Goal: Task Accomplishment & Management: Complete application form

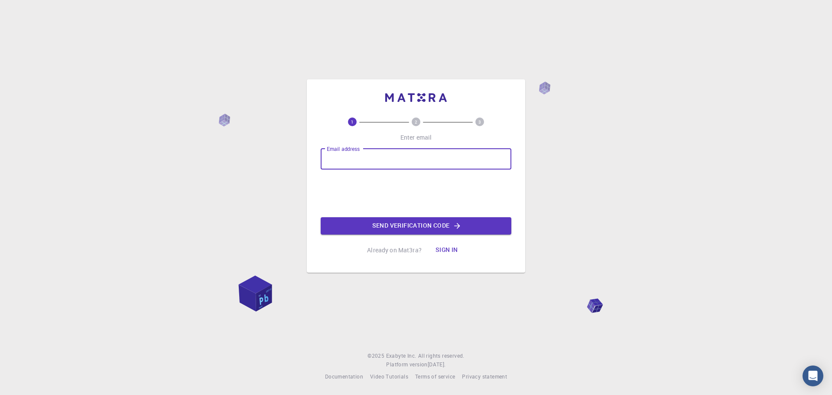
click at [353, 163] on input "Email address" at bounding box center [416, 159] width 191 height 21
click at [384, 156] on input "[EMAIL_ADDRESS][DOMAIN_NAME]" at bounding box center [416, 159] width 191 height 21
type input "[EMAIL_ADDRESS][DOMAIN_NAME]"
click at [420, 218] on button "Send verification code" at bounding box center [416, 225] width 191 height 17
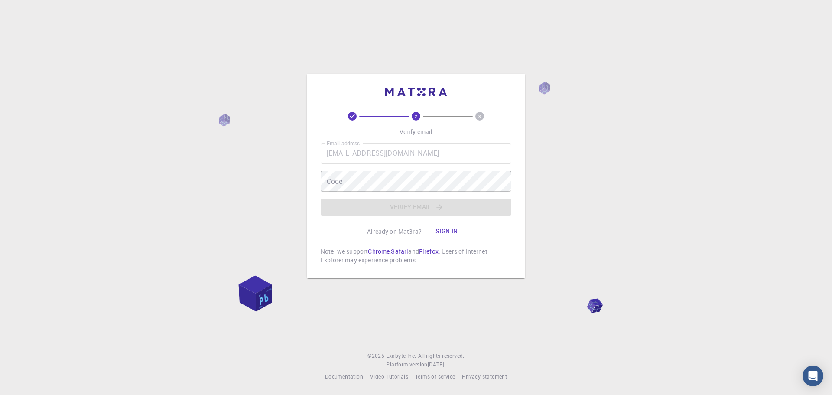
click at [383, 164] on div "Email address [EMAIL_ADDRESS][DOMAIN_NAME] Email address Code Code Verify email" at bounding box center [416, 179] width 191 height 73
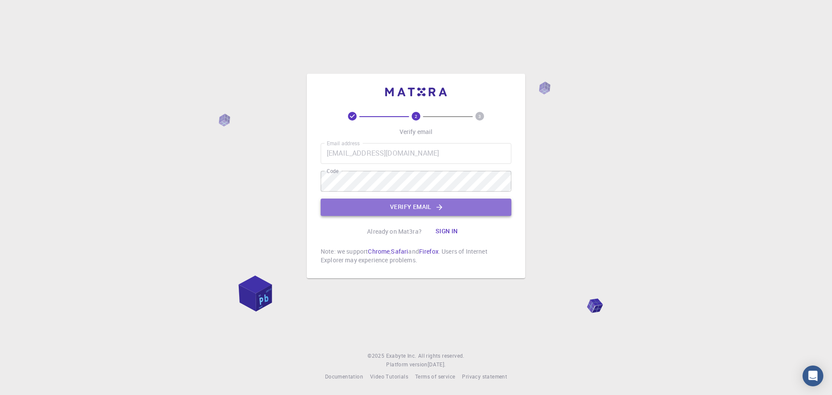
click at [406, 207] on button "Verify email" at bounding box center [416, 207] width 191 height 17
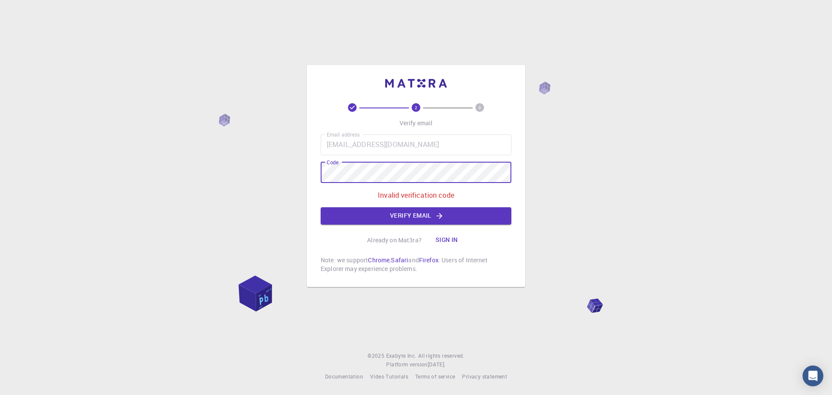
click at [231, 172] on div "2 3 Verify email Email address [EMAIL_ADDRESS][DOMAIN_NAME] Email address Code …" at bounding box center [416, 197] width 832 height 395
click at [419, 216] on button "Verify email" at bounding box center [416, 215] width 191 height 17
click at [239, 184] on div "2 3 Verify email Email address [EMAIL_ADDRESS][DOMAIN_NAME] Email address Code …" at bounding box center [416, 197] width 832 height 395
click at [419, 205] on div "Email address [EMAIL_ADDRESS][DOMAIN_NAME] Email address Code Code Invalid veri…" at bounding box center [416, 179] width 191 height 90
click at [417, 212] on button "Verify email" at bounding box center [416, 215] width 191 height 17
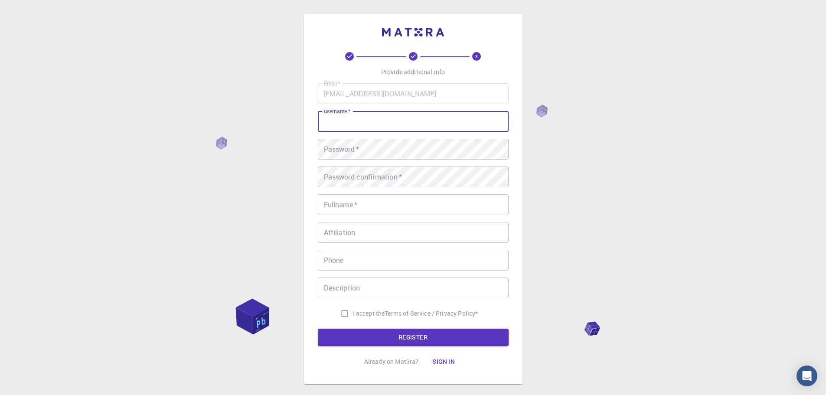
click at [356, 117] on input "username   *" at bounding box center [413, 121] width 191 height 21
type input "ibo"
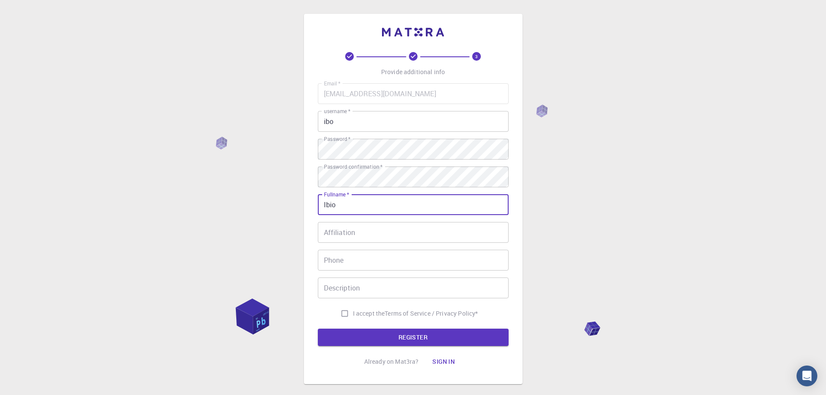
type input "Ibio"
click at [369, 231] on input "Affiliation" at bounding box center [413, 232] width 191 height 21
click at [342, 312] on input "I accept the Terms of Service / Privacy Policy *" at bounding box center [344, 313] width 16 height 16
checkbox input "true"
click at [355, 334] on button "REGISTER" at bounding box center [413, 337] width 191 height 17
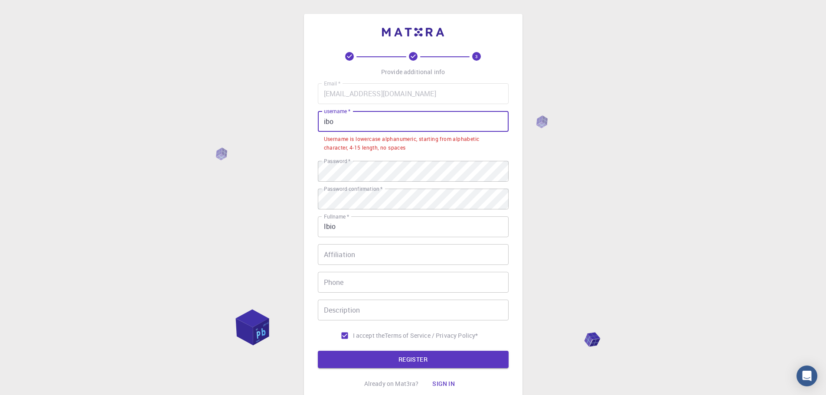
click at [363, 128] on input "ibo" at bounding box center [413, 121] width 191 height 21
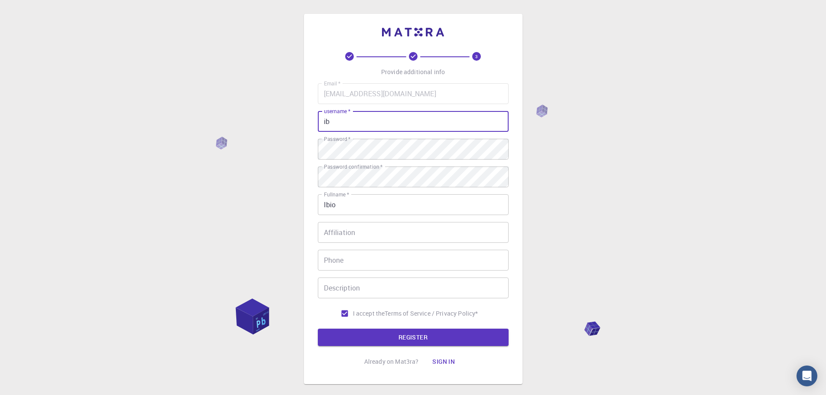
type input "i"
click at [430, 330] on button "REGISTER" at bounding box center [413, 337] width 191 height 17
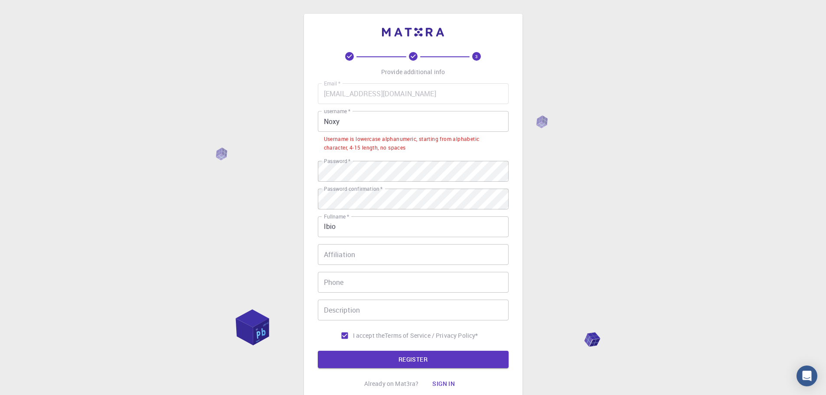
click at [372, 127] on input "Noxy" at bounding box center [413, 121] width 191 height 21
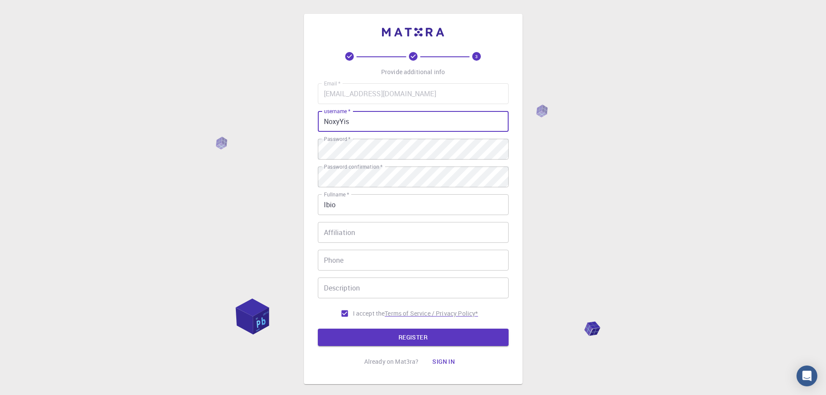
click at [394, 339] on button "REGISTER" at bounding box center [413, 337] width 191 height 17
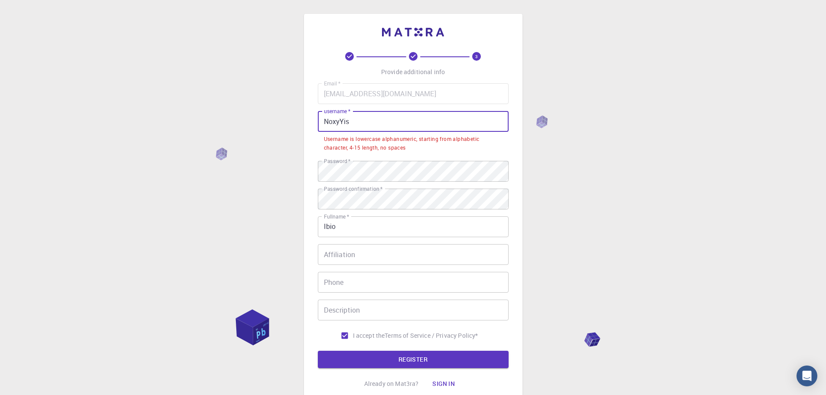
click at [343, 118] on input "NoxyYis" at bounding box center [413, 121] width 191 height 21
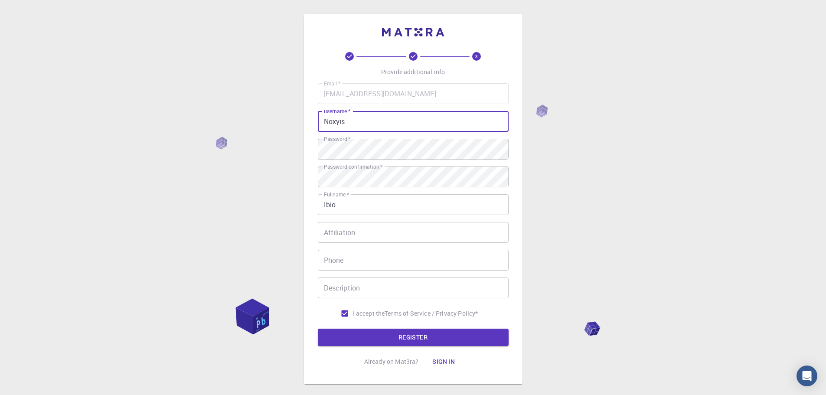
type input "Noxyis"
click at [318, 329] on button "REGISTER" at bounding box center [413, 337] width 191 height 17
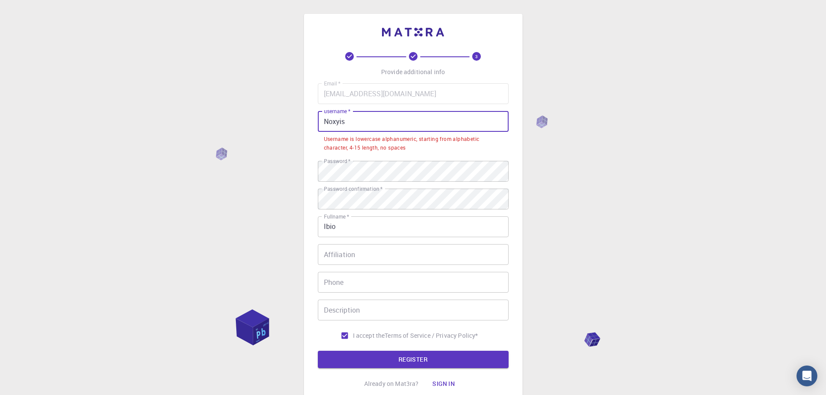
drag, startPoint x: 404, startPoint y: 124, endPoint x: 257, endPoint y: 142, distance: 148.0
click at [257, 142] on div "3 Provide additional info Email   * [EMAIL_ADDRESS][DOMAIN_NAME] Email   * user…" at bounding box center [413, 231] width 826 height 463
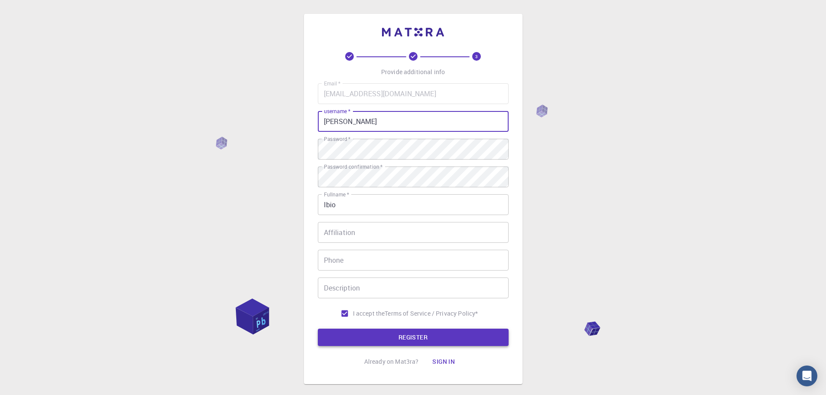
click at [437, 340] on button "REGISTER" at bounding box center [413, 337] width 191 height 17
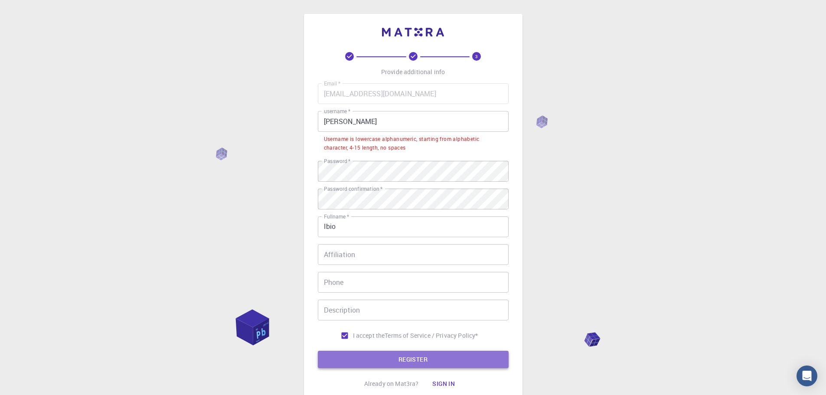
click at [424, 356] on button "REGISTER" at bounding box center [413, 359] width 191 height 17
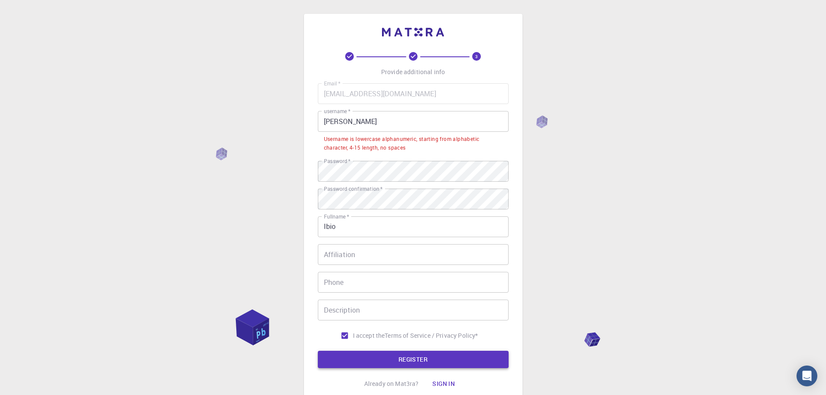
click at [424, 356] on button "REGISTER" at bounding box center [413, 359] width 191 height 17
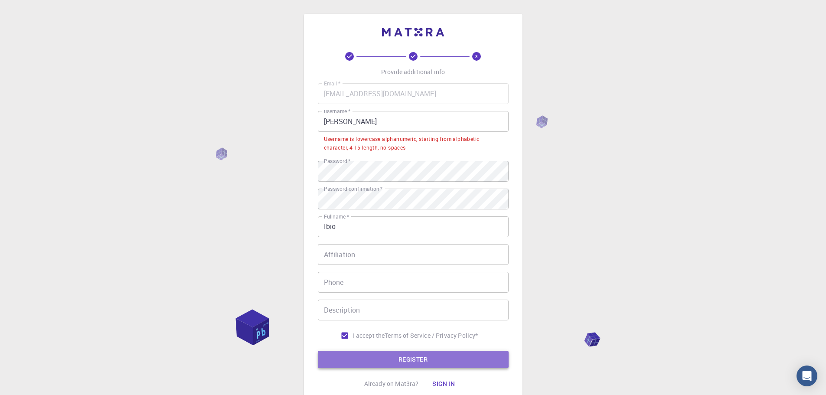
click at [424, 356] on button "REGISTER" at bounding box center [413, 359] width 191 height 17
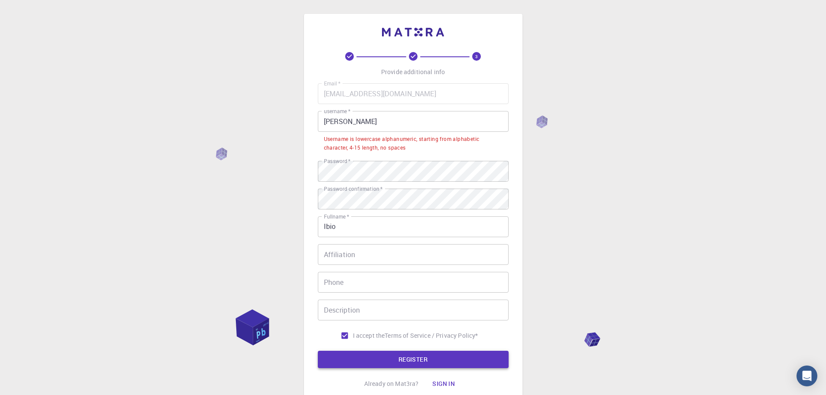
click at [424, 356] on button "REGISTER" at bounding box center [413, 359] width 191 height 17
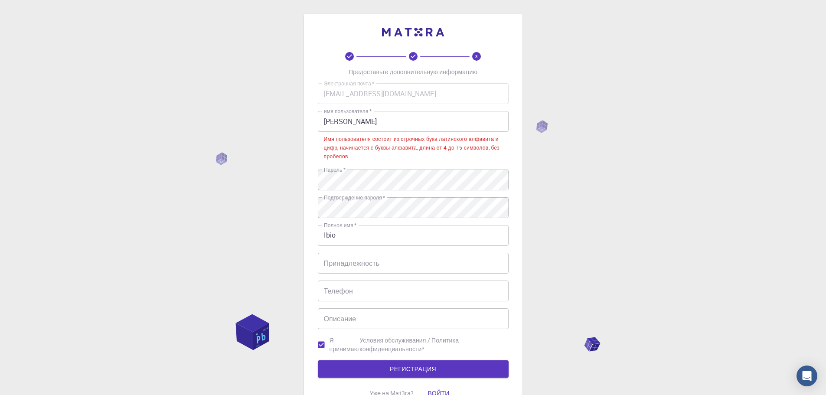
click at [360, 126] on input "[PERSON_NAME]" at bounding box center [413, 121] width 191 height 21
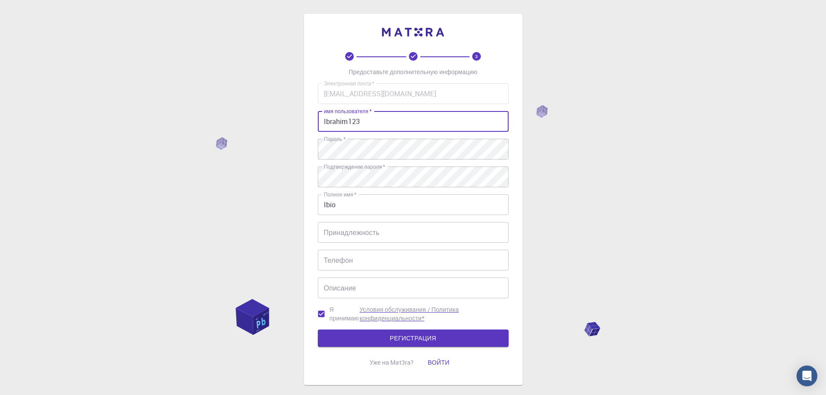
type input "Ibrahim123"
click at [448, 342] on button "РЕГИСТРАЦИЯ" at bounding box center [413, 337] width 191 height 17
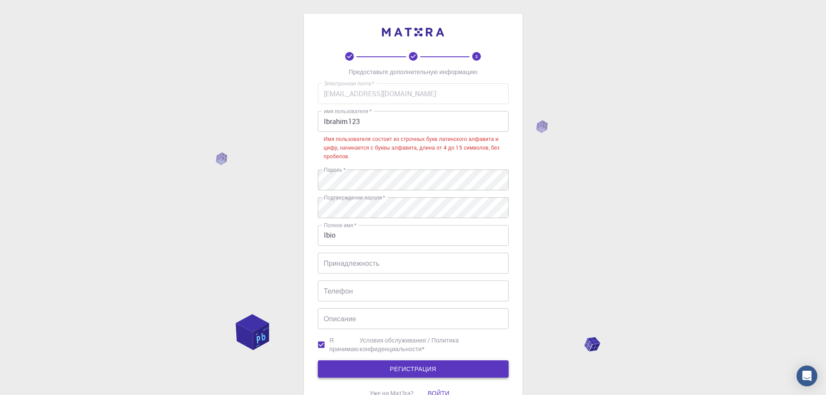
click at [425, 361] on button "РЕГИСТРАЦИЯ" at bounding box center [413, 368] width 191 height 17
click at [420, 366] on font "РЕГИСТРАЦИЯ" at bounding box center [413, 369] width 46 height 8
click at [417, 366] on font "РЕГИСТРАЦИЯ" at bounding box center [413, 369] width 46 height 8
click at [415, 368] on font "РЕГИСТРАЦИЯ" at bounding box center [413, 369] width 46 height 8
click at [412, 367] on font "РЕГИСТРАЦИЯ" at bounding box center [413, 369] width 46 height 8
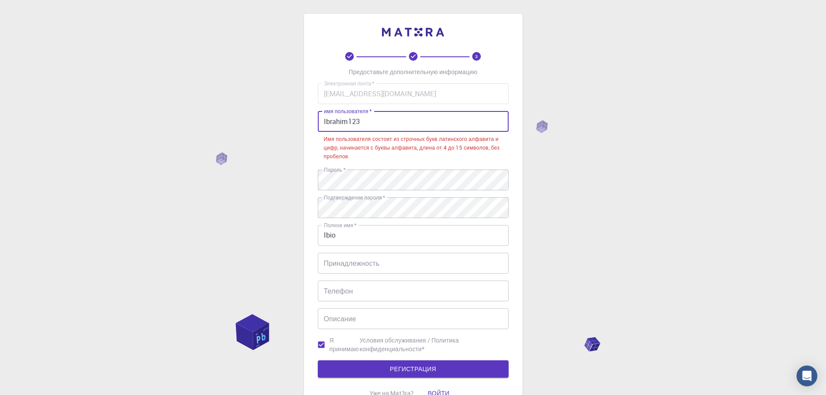
drag, startPoint x: 368, startPoint y: 122, endPoint x: 318, endPoint y: 127, distance: 49.7
click at [318, 127] on input "Ibrahim123" at bounding box center [413, 121] width 191 height 21
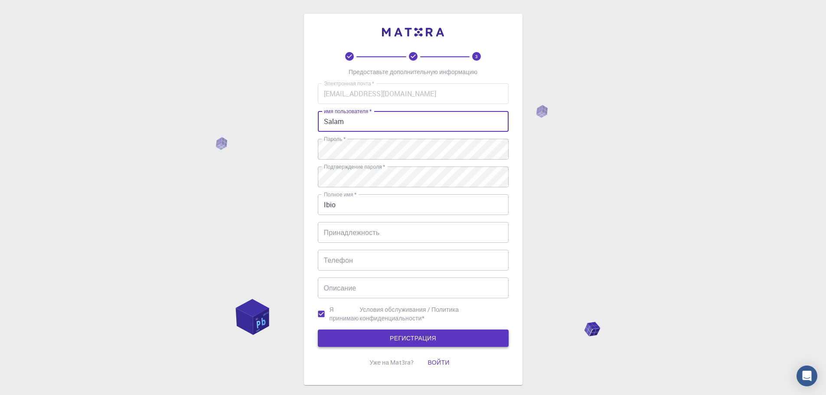
type input "Salam"
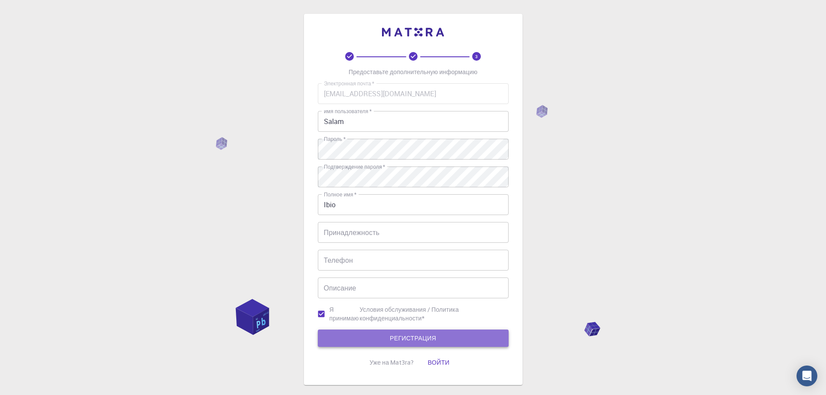
click at [398, 339] on font "РЕГИСТРАЦИЯ" at bounding box center [413, 338] width 46 height 8
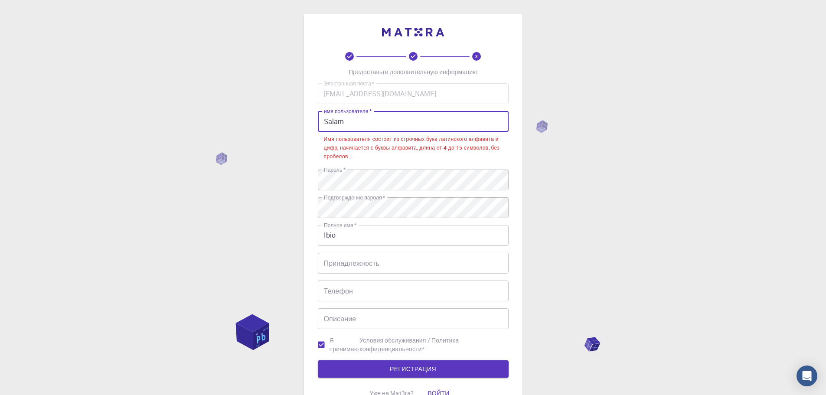
click at [369, 116] on input "Salam" at bounding box center [413, 121] width 191 height 21
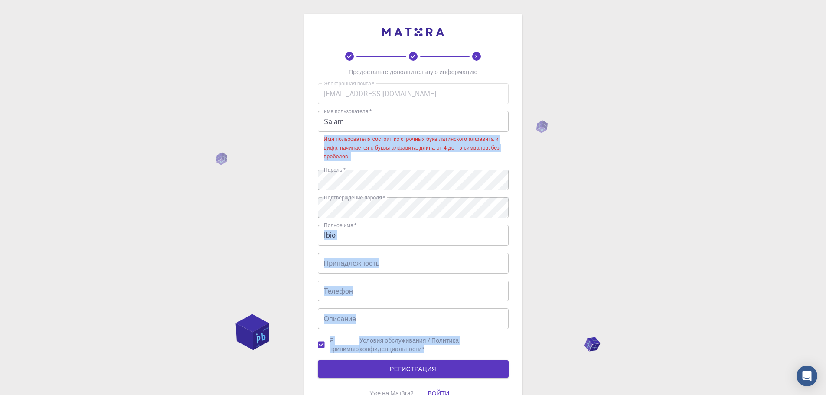
drag, startPoint x: 324, startPoint y: 137, endPoint x: 496, endPoint y: 144, distance: 171.8
click at [510, 144] on div "3 Предоставьте дополнительную информацию Электронная почта   * [EMAIL_ADDRESS][…" at bounding box center [413, 215] width 218 height 402
drag, startPoint x: 422, startPoint y: 150, endPoint x: 394, endPoint y: 154, distance: 28.6
click at [422, 150] on font "Имя пользователя состоит из строчных букв латинского алфавита и цифр, начинаетс…" at bounding box center [412, 147] width 176 height 24
click at [366, 158] on div "Имя пользователя состоит из строчных букв латинского алфавита и цифр, начинаетс…" at bounding box center [413, 148] width 179 height 26
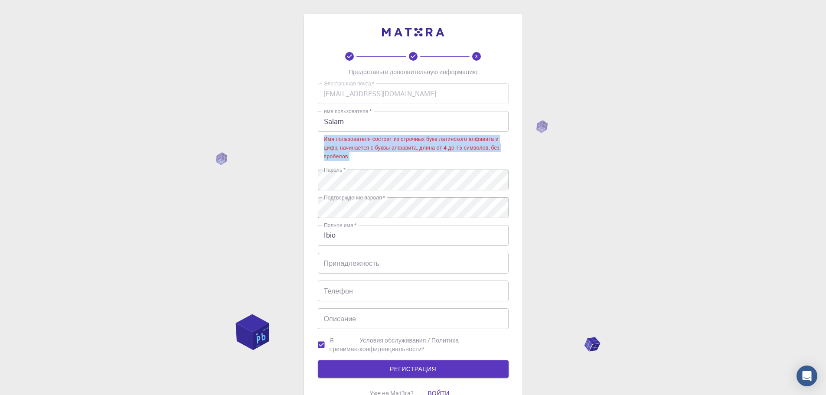
drag, startPoint x: 324, startPoint y: 137, endPoint x: 352, endPoint y: 156, distance: 33.2
click at [352, 156] on div "Имя пользователя состоит из строчных букв латинского алфавита и цифр, начинаетс…" at bounding box center [413, 148] width 179 height 26
copy font "Имя пользователя состоит из строчных букв латинского алфавита и цифр, начинаетс…"
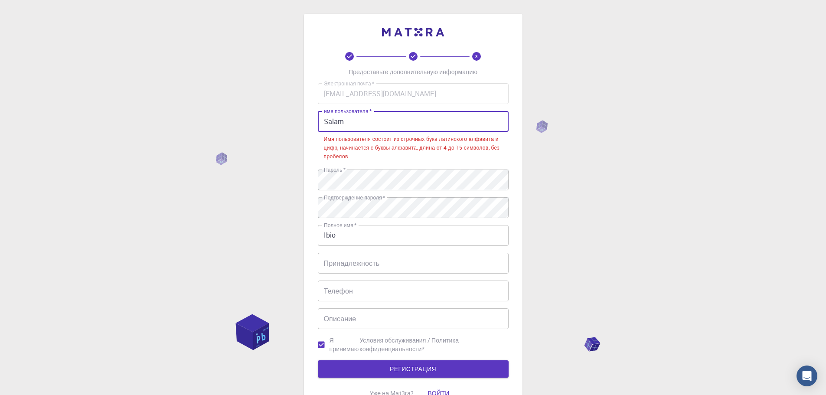
drag, startPoint x: 375, startPoint y: 119, endPoint x: 176, endPoint y: 134, distance: 199.5
click at [176, 134] on div "3 Предоставьте дополнительную информацию Электронная почта   * [EMAIL_ADDRESS][…" at bounding box center [413, 236] width 826 height 472
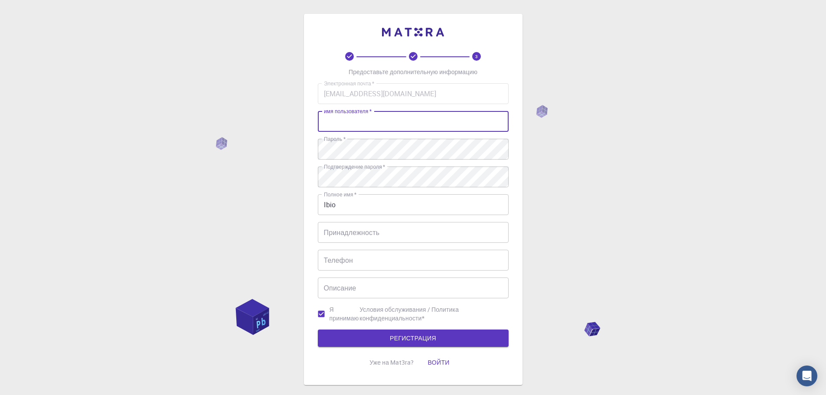
paste input "emma123"
type input "emma123"
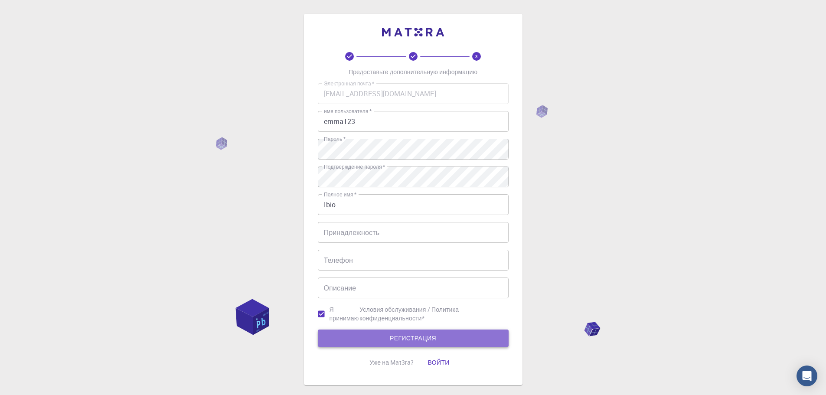
click at [415, 336] on font "РЕГИСТРАЦИЯ" at bounding box center [413, 338] width 46 height 8
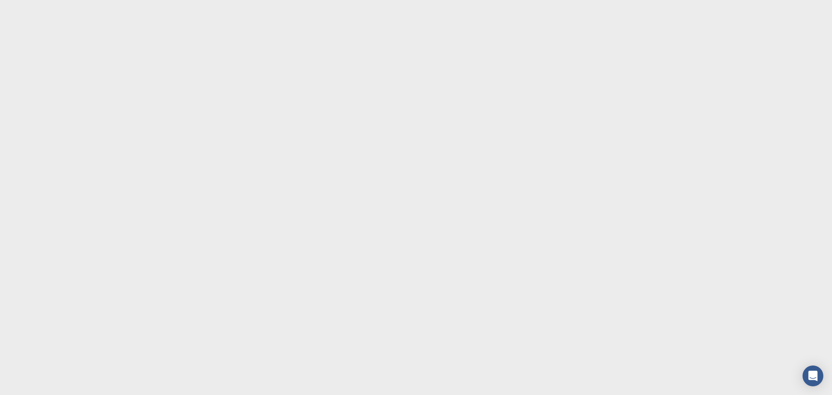
click at [474, 90] on body "Original text Rate this translation Your feedback will be used to help improve …" at bounding box center [416, 197] width 832 height 395
